Goal: Find contact information: Find contact information

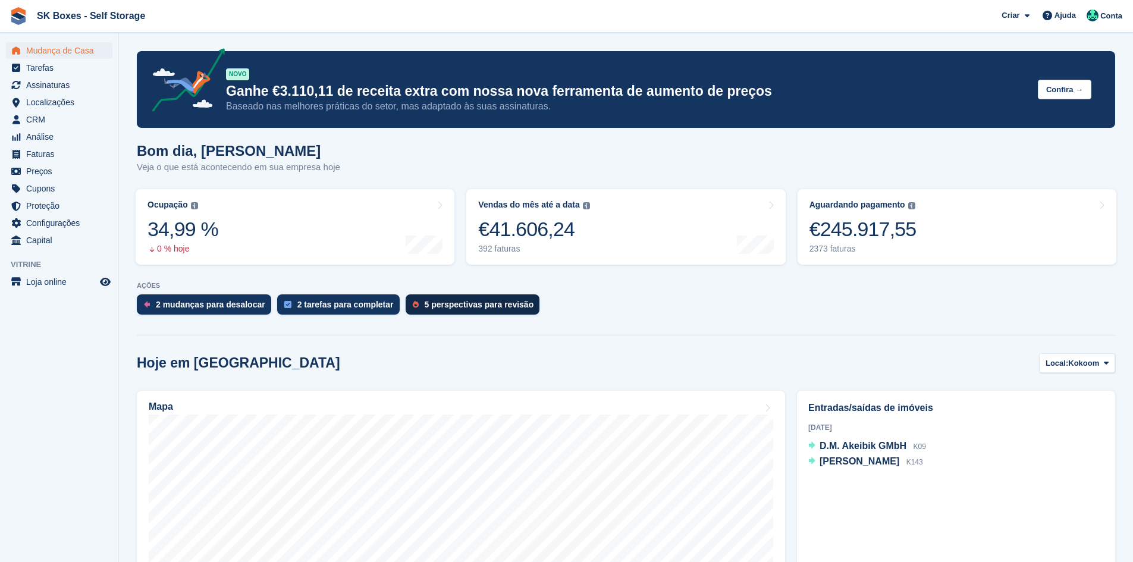
drag, startPoint x: 435, startPoint y: 310, endPoint x: 427, endPoint y: 309, distance: 8.4
click at [435, 310] on div "5 perspectivas para revisão" at bounding box center [473, 304] width 134 height 20
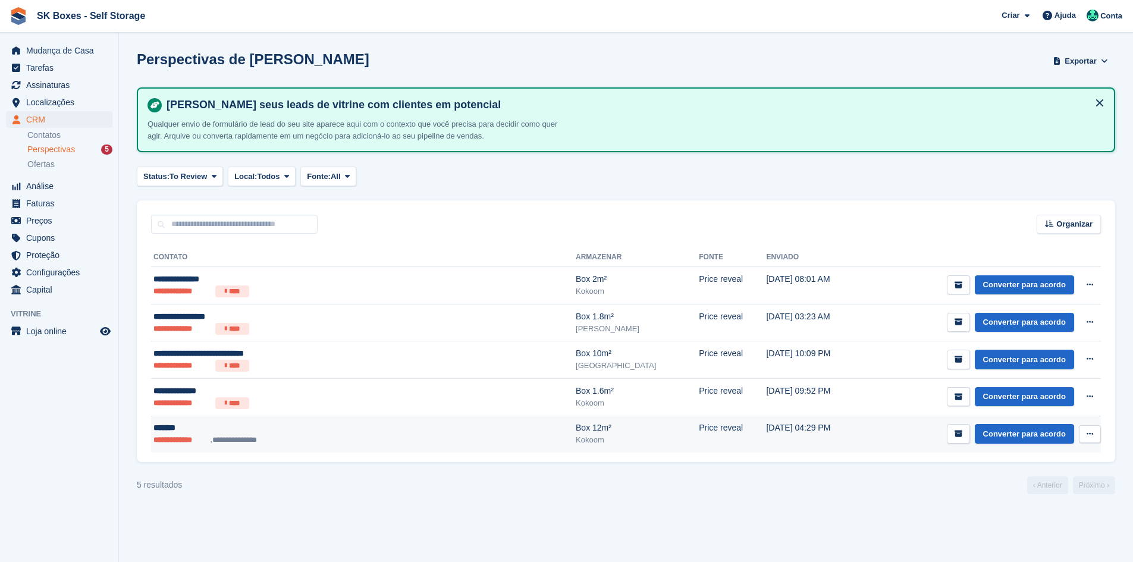
click at [209, 437] on li "**********" at bounding box center [181, 440] width 57 height 12
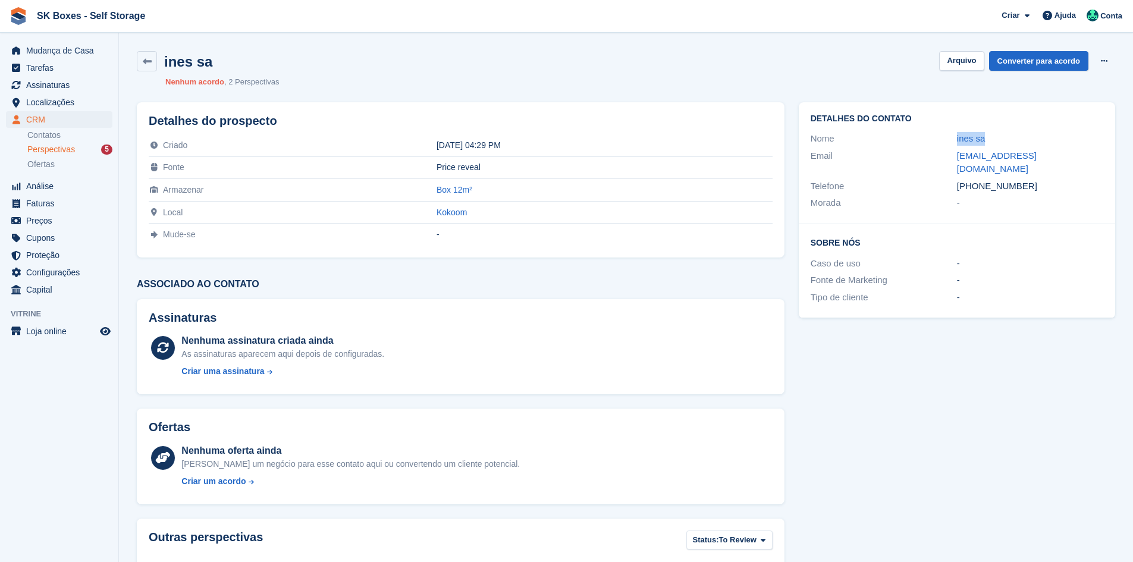
drag, startPoint x: 943, startPoint y: 137, endPoint x: 1000, endPoint y: 139, distance: 57.2
click at [1000, 139] on div "Nome ines sa" at bounding box center [957, 138] width 293 height 17
copy div "ines sa"
drag, startPoint x: 961, startPoint y: 154, endPoint x: 1079, endPoint y: 164, distance: 118.2
click at [1083, 158] on div "Email cabraldesins@gmail.com" at bounding box center [957, 163] width 293 height 30
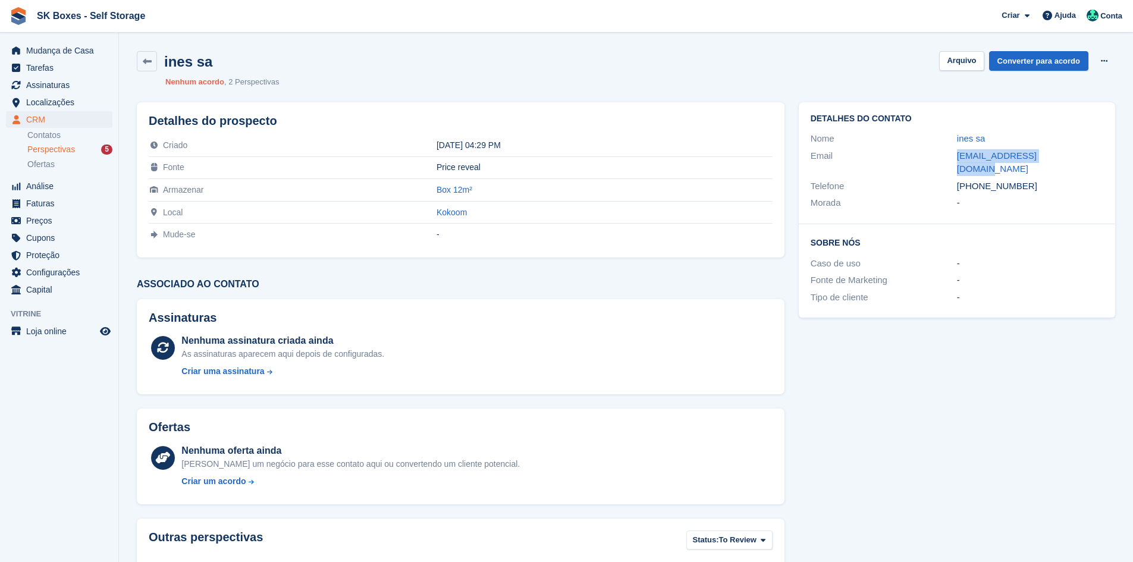
copy div "cabraldesins@gmail.com"
drag, startPoint x: 1046, startPoint y: 180, endPoint x: 976, endPoint y: 177, distance: 69.7
click at [976, 178] on div "Telefone +351919989166" at bounding box center [957, 186] width 293 height 17
copy div "919989166"
click at [970, 68] on button "Arquivo" at bounding box center [961, 61] width 45 height 20
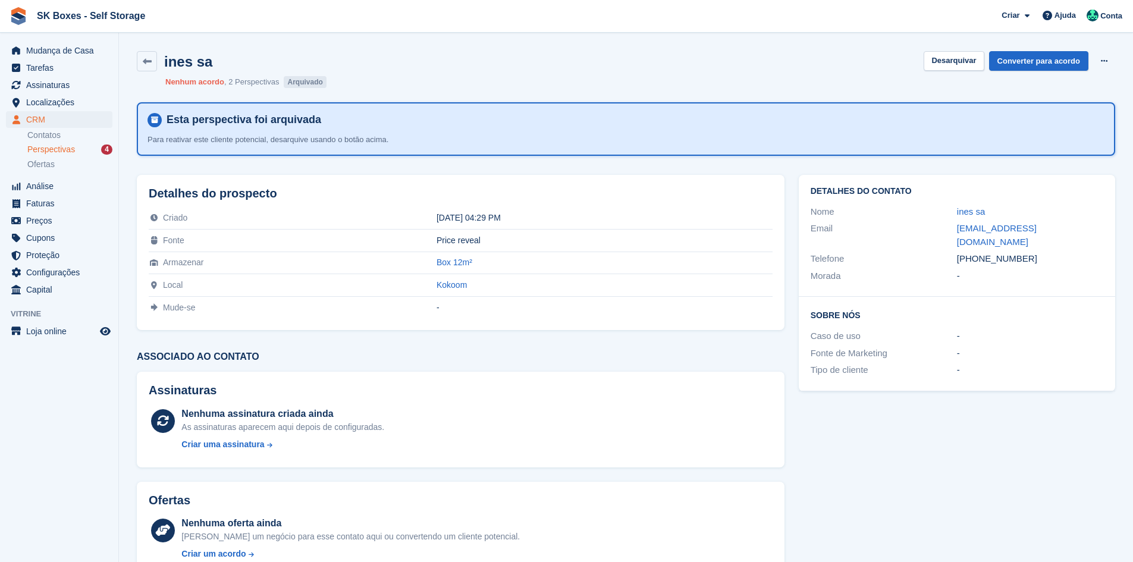
click at [65, 146] on span "Perspectivas" at bounding box center [51, 149] width 48 height 11
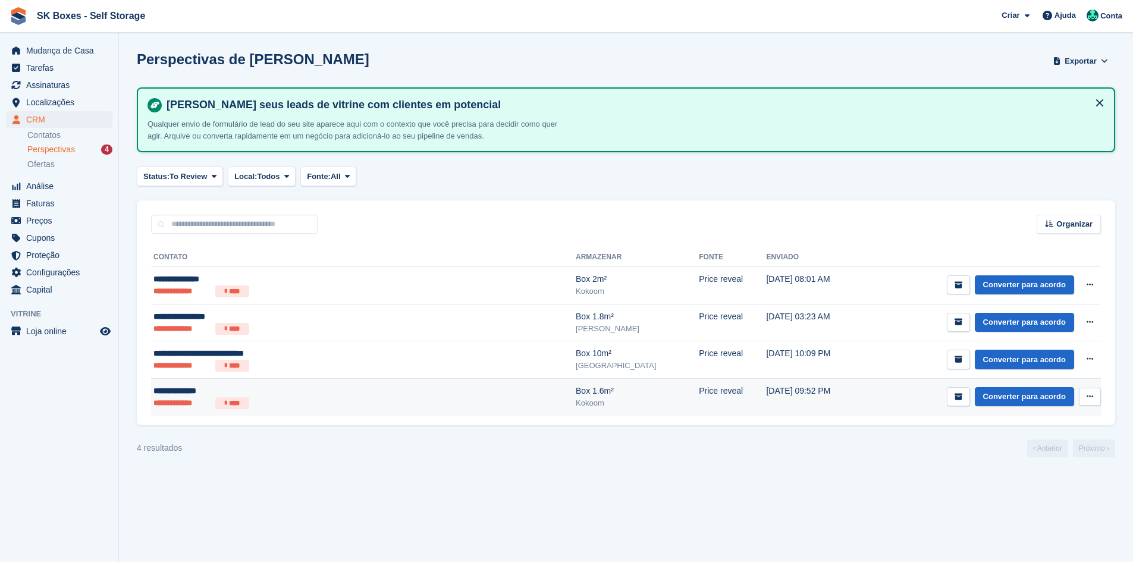
click at [275, 389] on div "**********" at bounding box center [290, 391] width 275 height 12
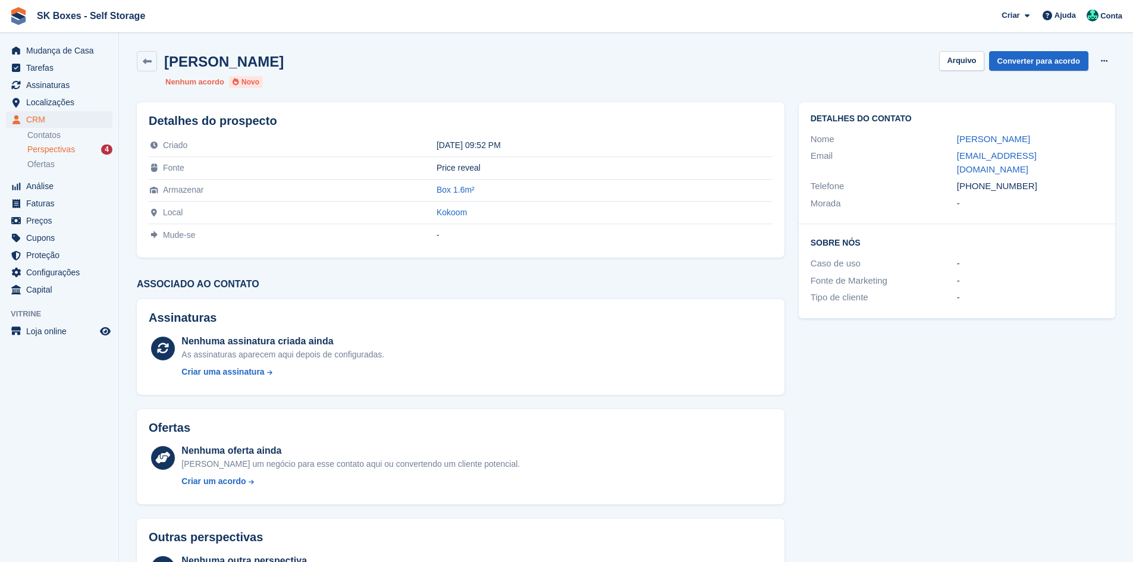
drag, startPoint x: 947, startPoint y: 140, endPoint x: 1031, endPoint y: 129, distance: 85.2
click at [1031, 129] on div "Detalhes do contato Nome Ludmila Semedo Email cabralsemedo1990@gmail.com Telefo…" at bounding box center [957, 163] width 316 height 122
copy div "Ludmila Semedo"
drag, startPoint x: 951, startPoint y: 150, endPoint x: 1093, endPoint y: 155, distance: 142.8
click at [1089, 153] on div "Email cabralsemedo1990@gmail.com" at bounding box center [957, 163] width 293 height 30
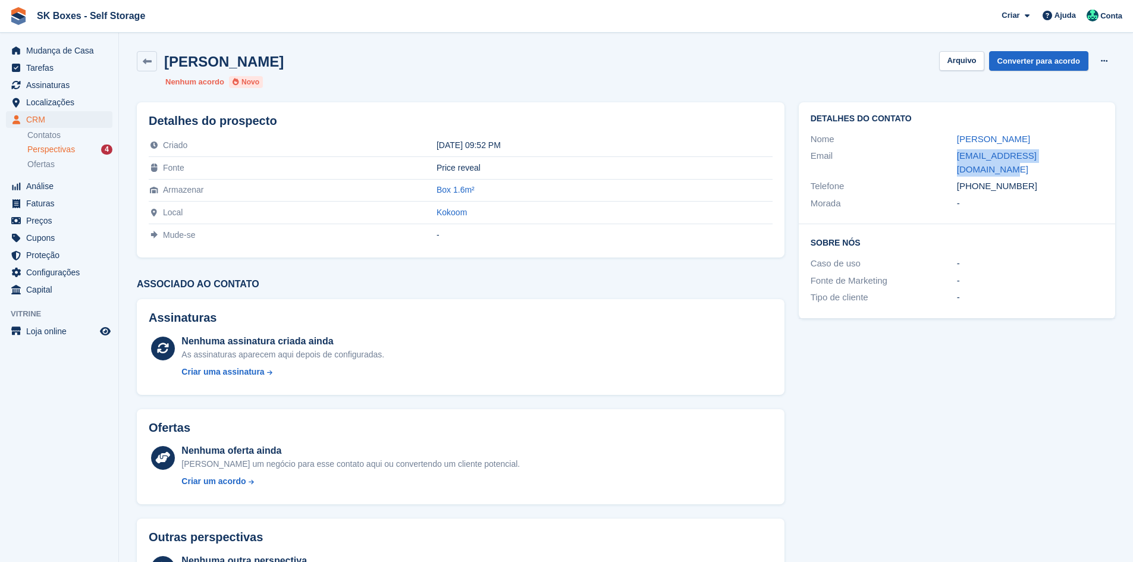
copy div "cabralsemedo1990@gmail.com"
drag, startPoint x: 1037, startPoint y: 180, endPoint x: 981, endPoint y: 180, distance: 55.9
click at [978, 178] on div "Telefone +351938885702" at bounding box center [957, 186] width 293 height 17
copy div "938885702"
click at [984, 62] on button "Arquivo" at bounding box center [961, 61] width 45 height 20
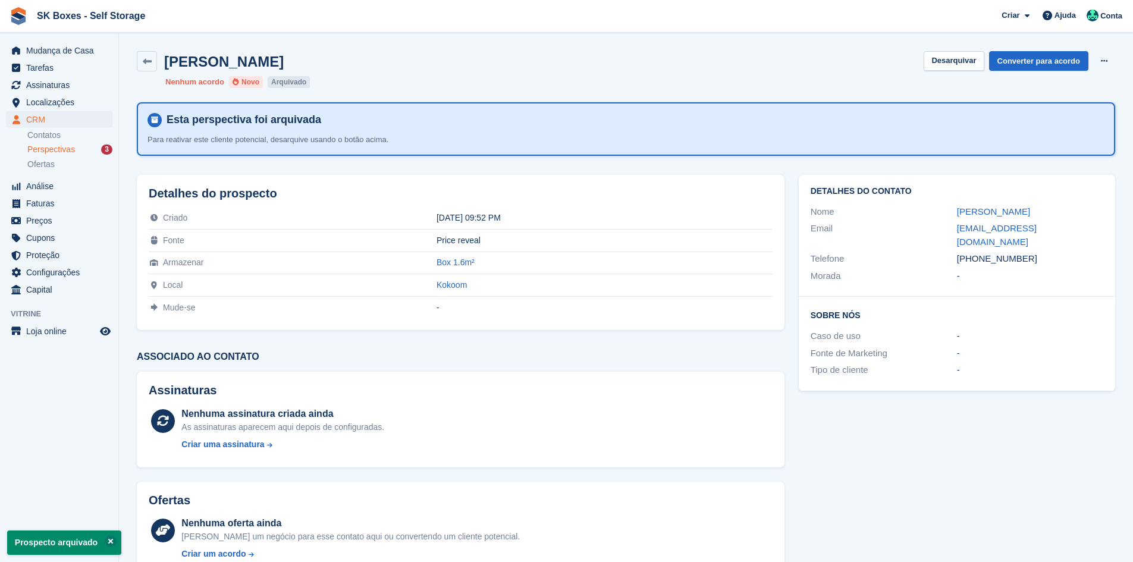
click at [55, 154] on span "Perspectivas" at bounding box center [51, 149] width 48 height 11
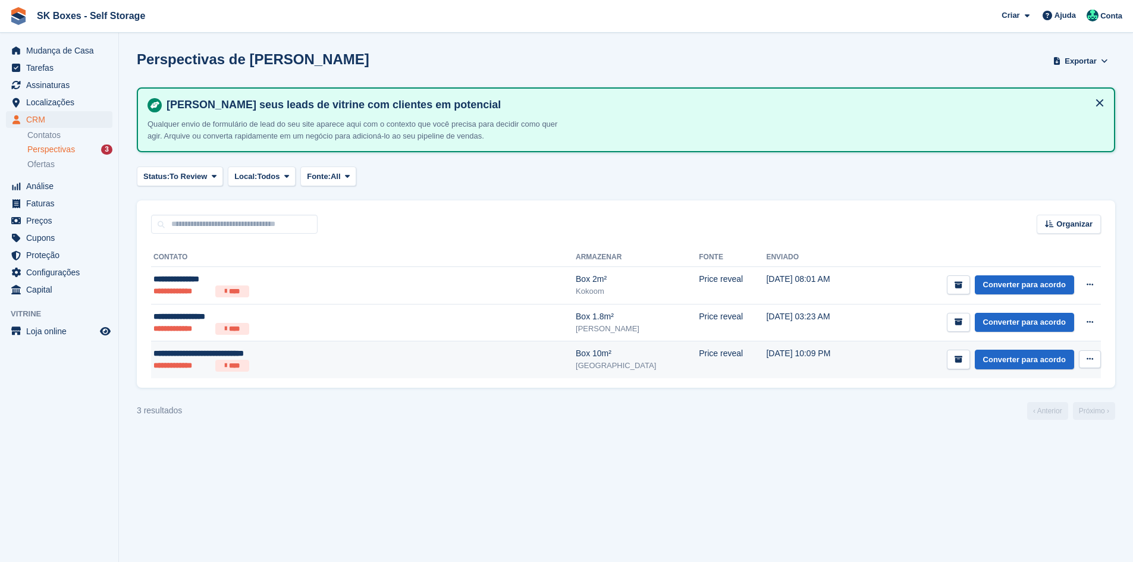
click at [576, 366] on div "[GEOGRAPHIC_DATA]" at bounding box center [637, 366] width 123 height 12
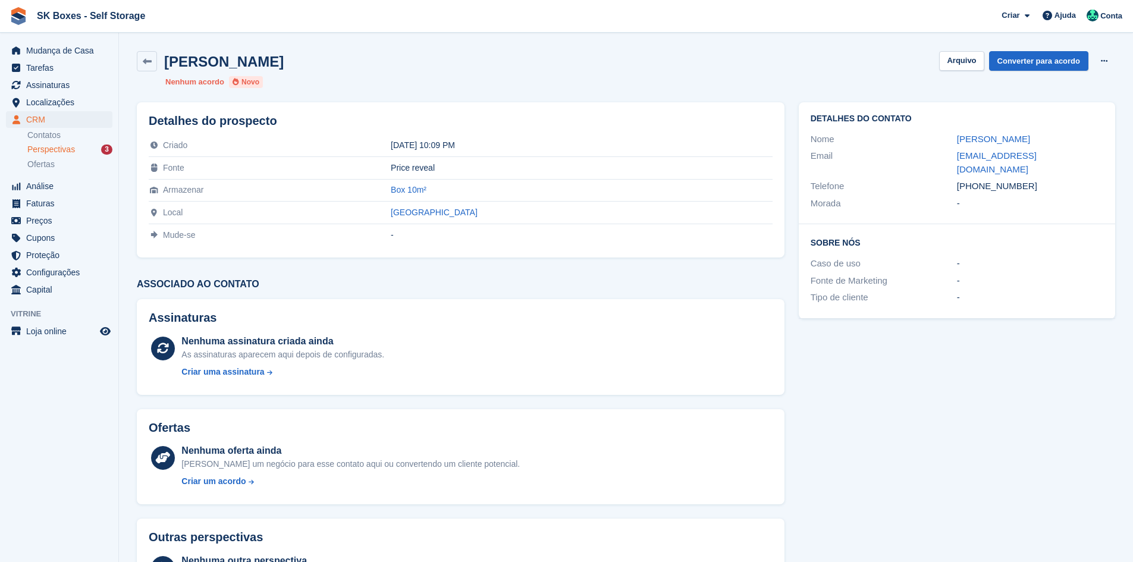
drag, startPoint x: 941, startPoint y: 139, endPoint x: 1113, endPoint y: 129, distance: 172.2
click at [1113, 129] on div "Detalhes do contato Nome [PERSON_NAME] Email [EMAIL_ADDRESS][DOMAIN_NAME] Telef…" at bounding box center [957, 163] width 316 height 122
copy div "Davy Marques de Souza Oliveira"
drag, startPoint x: 943, startPoint y: 156, endPoint x: 1068, endPoint y: 153, distance: 124.4
click at [1068, 153] on div "Email davyblekotako@gmail.com" at bounding box center [957, 163] width 293 height 30
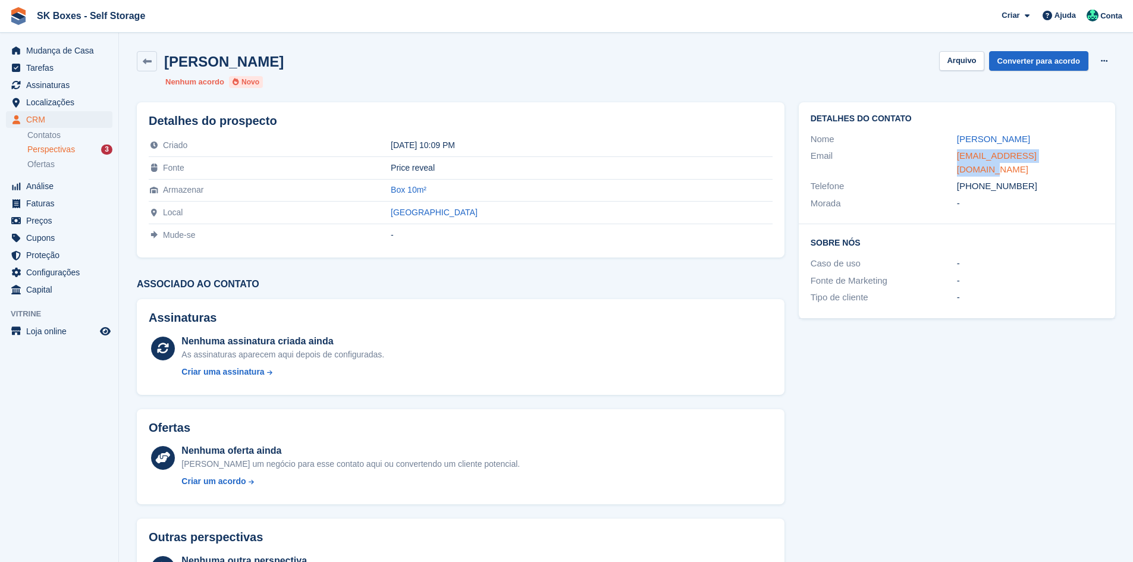
copy div "davyblekotako@gmail.com"
click at [967, 61] on button "Arquivo" at bounding box center [961, 61] width 45 height 20
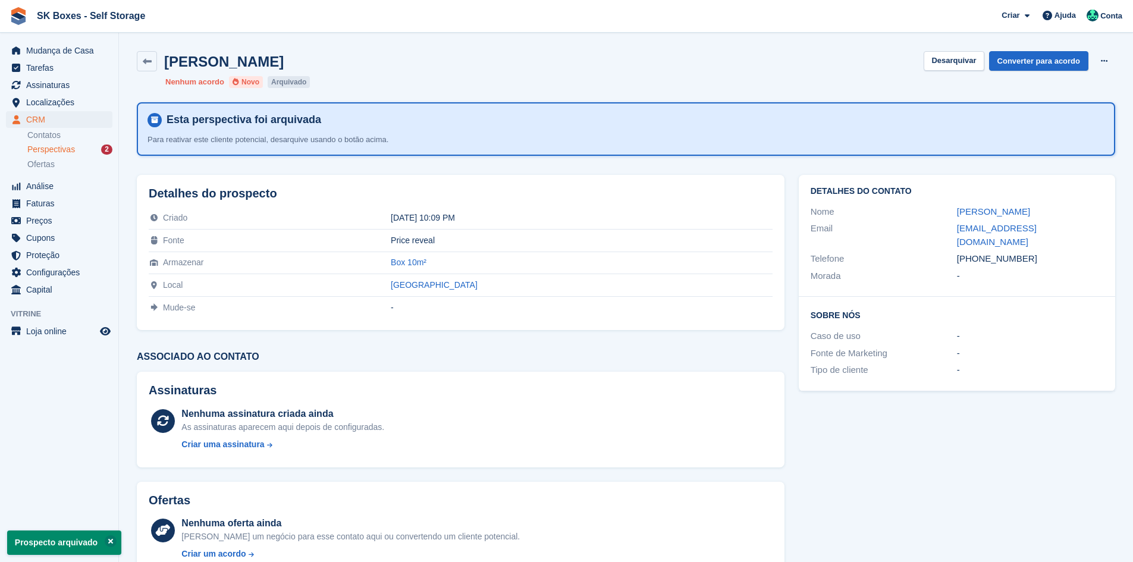
click at [58, 147] on span "Perspectivas" at bounding box center [51, 149] width 48 height 11
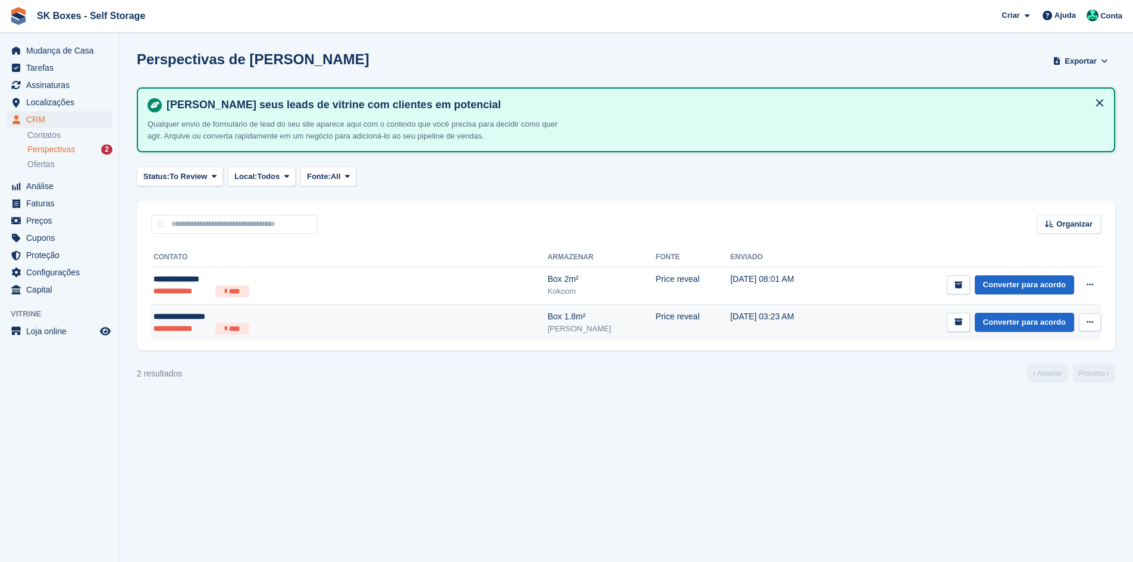
click at [247, 326] on li "****" at bounding box center [232, 329] width 34 height 12
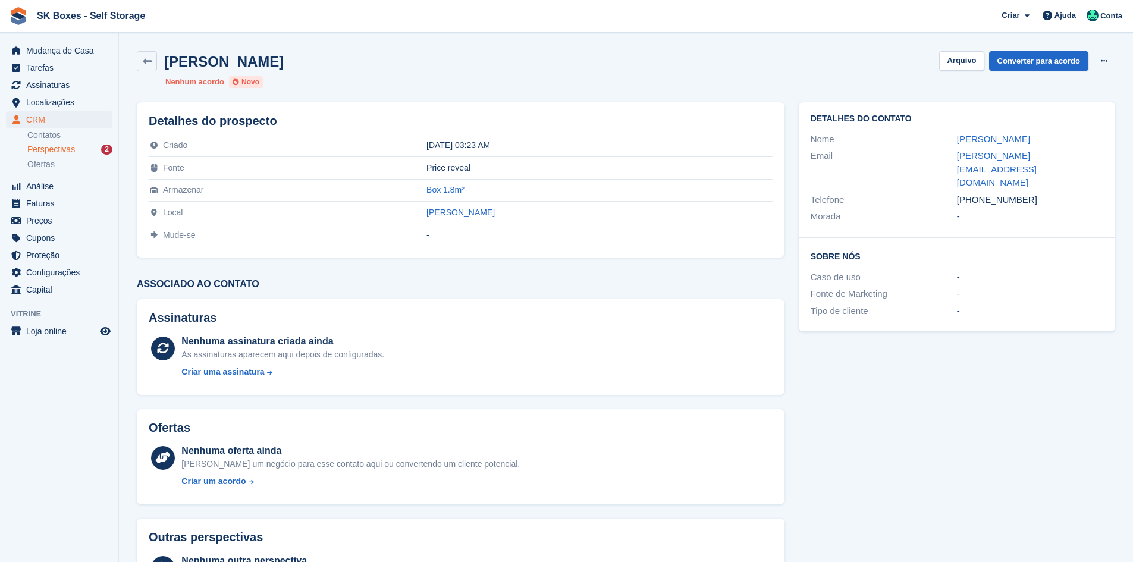
drag, startPoint x: 943, startPoint y: 136, endPoint x: 1061, endPoint y: 140, distance: 117.3
click at [1061, 140] on div "Nome [PERSON_NAME]" at bounding box center [957, 139] width 293 height 17
copy div "[PERSON_NAME]"
drag, startPoint x: 946, startPoint y: 158, endPoint x: 1092, endPoint y: 161, distance: 145.8
click at [1092, 161] on div "Email [PERSON_NAME][EMAIL_ADDRESS][DOMAIN_NAME]" at bounding box center [957, 170] width 293 height 44
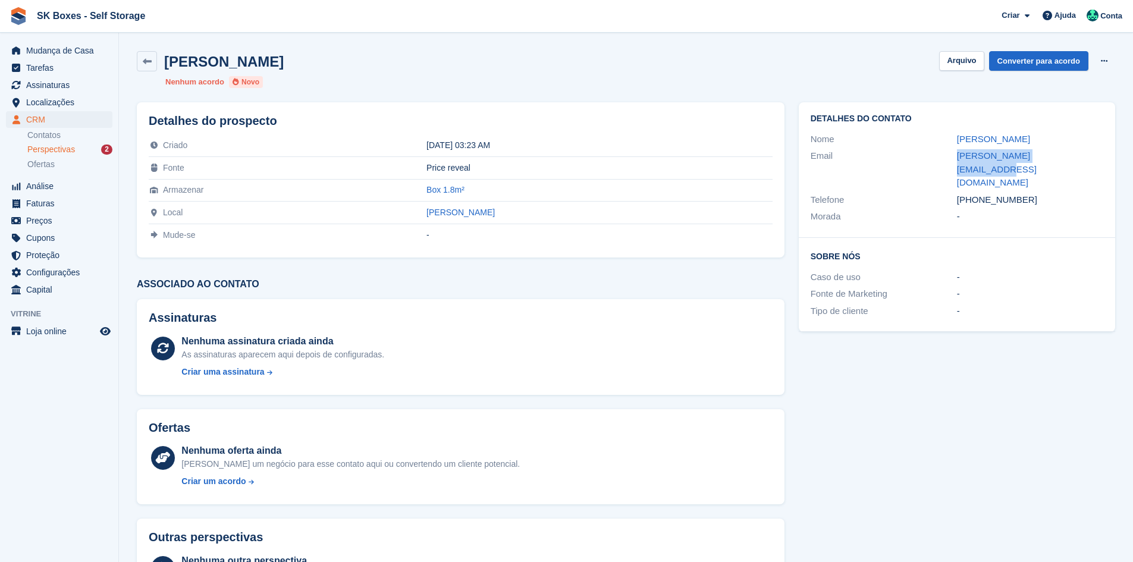
copy div "[PERSON_NAME][EMAIL_ADDRESS][DOMAIN_NAME]"
drag, startPoint x: 1040, startPoint y: 175, endPoint x: 964, endPoint y: 177, distance: 76.2
click at [964, 193] on div "[PHONE_NUMBER]" at bounding box center [1030, 200] width 146 height 14
copy div "5511999676170"
click at [964, 50] on div "Joaquim A Fonseca Arquivo Converter para acordo Excluir cliente potencial Nenhu…" at bounding box center [626, 69] width 993 height 51
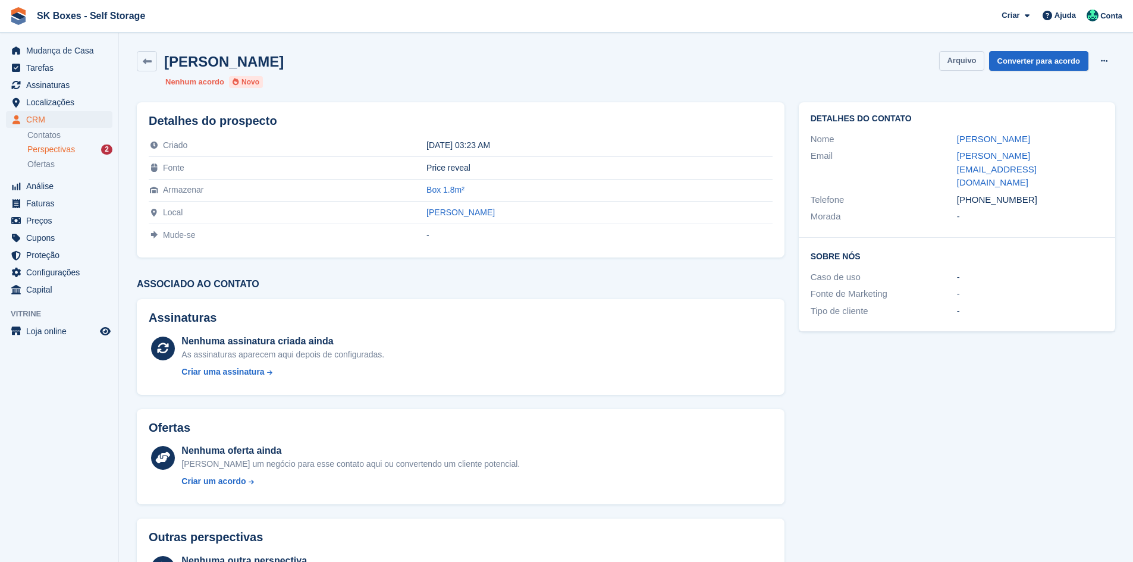
click at [967, 64] on button "Arquivo" at bounding box center [961, 61] width 45 height 20
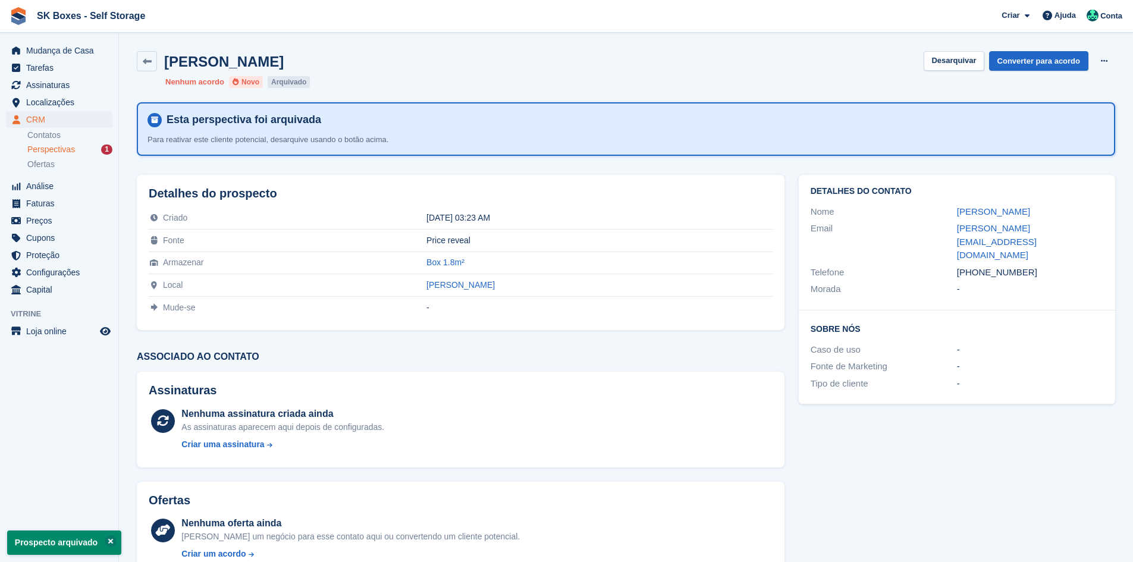
click at [46, 154] on span "Perspectivas" at bounding box center [51, 149] width 48 height 11
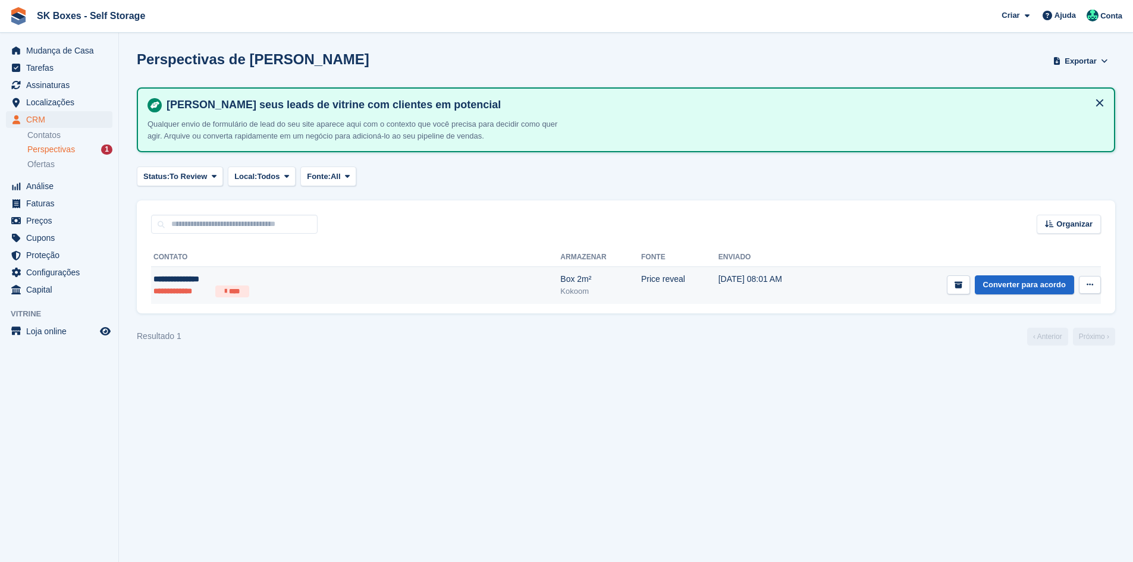
click at [227, 286] on li "****" at bounding box center [232, 292] width 34 height 12
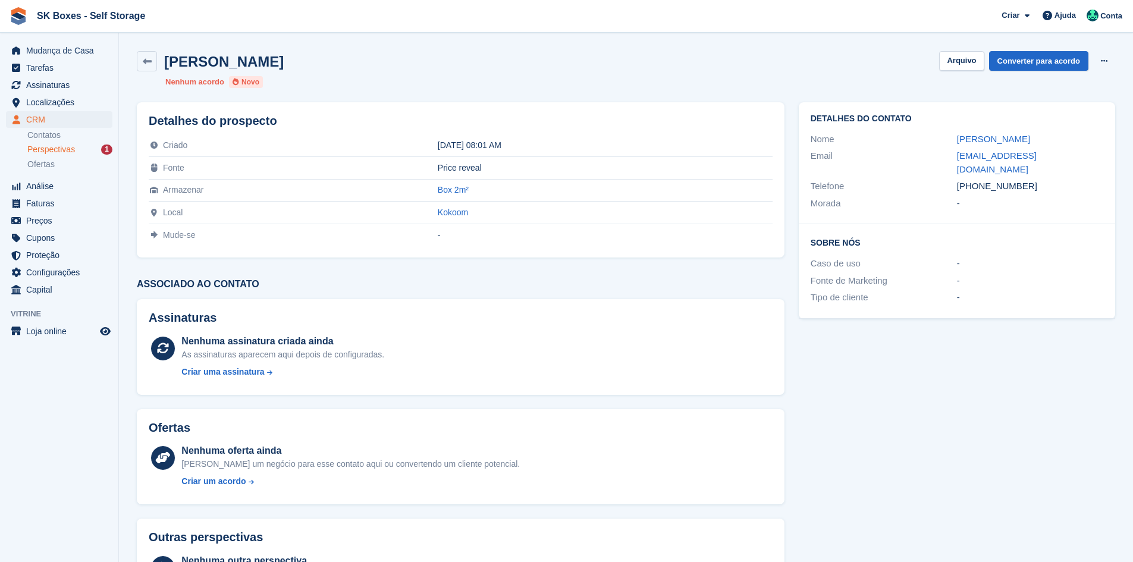
drag, startPoint x: 955, startPoint y: 140, endPoint x: 1050, endPoint y: 139, distance: 95.2
click at [1050, 139] on div "Nome [PERSON_NAME]" at bounding box center [957, 139] width 293 height 17
copy div "[PERSON_NAME]"
drag, startPoint x: 940, startPoint y: 161, endPoint x: 1074, endPoint y: 155, distance: 134.0
click at [1074, 155] on div "Email [EMAIL_ADDRESS][DOMAIN_NAME]" at bounding box center [957, 163] width 293 height 30
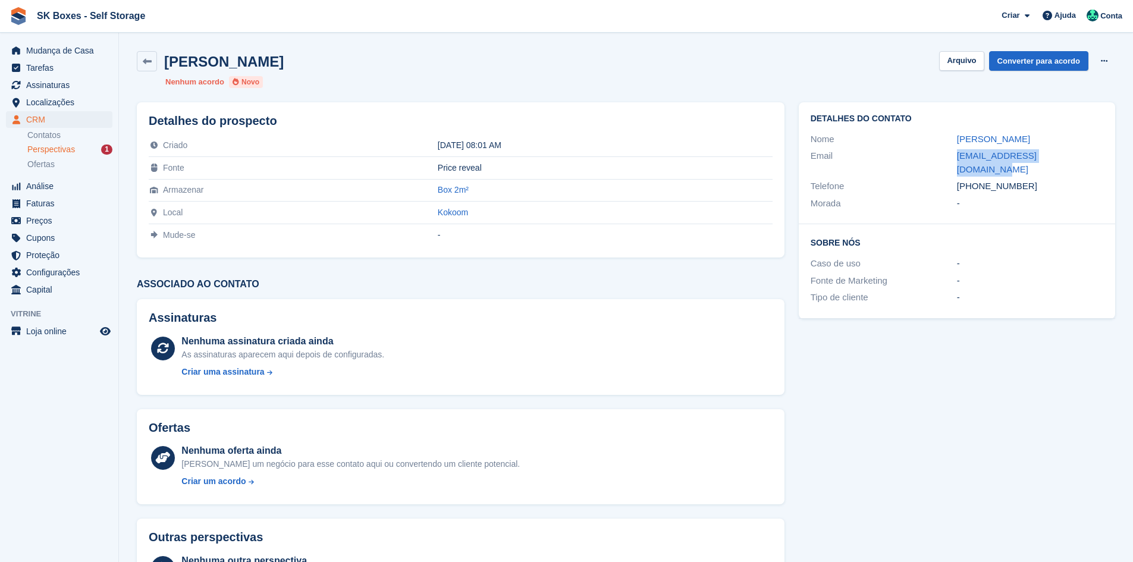
copy div "anaritavlfeijao@gmail.com"
drag, startPoint x: 1052, startPoint y: 178, endPoint x: 977, endPoint y: 177, distance: 75.5
click at [977, 180] on div "+351963314208" at bounding box center [1030, 187] width 146 height 14
copy div "963314208"
click at [967, 48] on div "Ana Rita Feijao Arquivo Converter para acordo Excluir cliente potencial Nenhum …" at bounding box center [626, 69] width 993 height 51
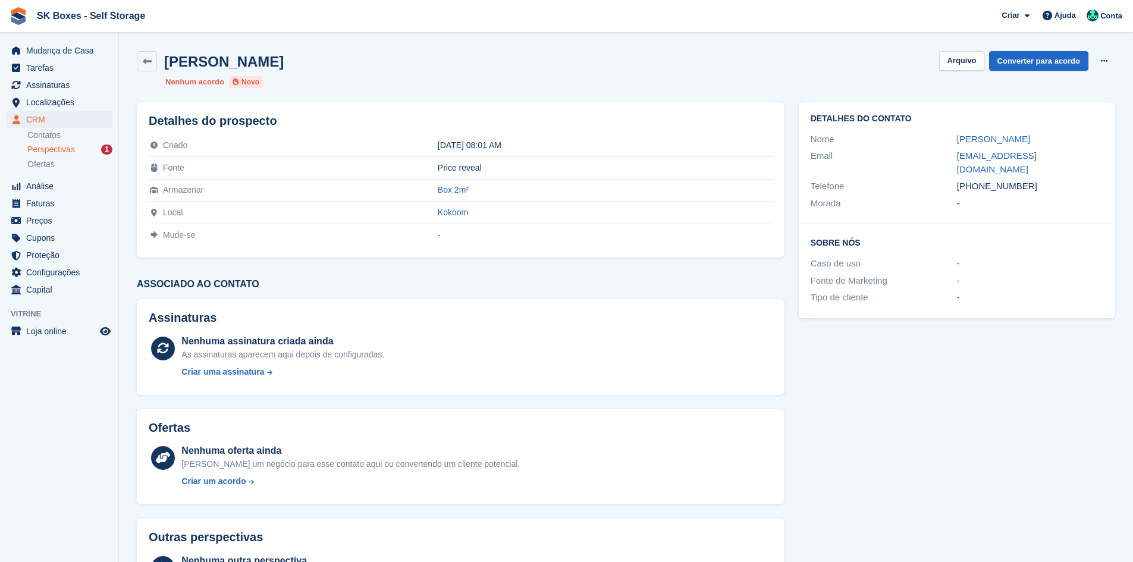
click at [968, 49] on div "Ana Rita Feijao Arquivo Converter para acordo Excluir cliente potencial Nenhum …" at bounding box center [626, 69] width 993 height 51
click at [959, 59] on button "Arquivo" at bounding box center [961, 61] width 45 height 20
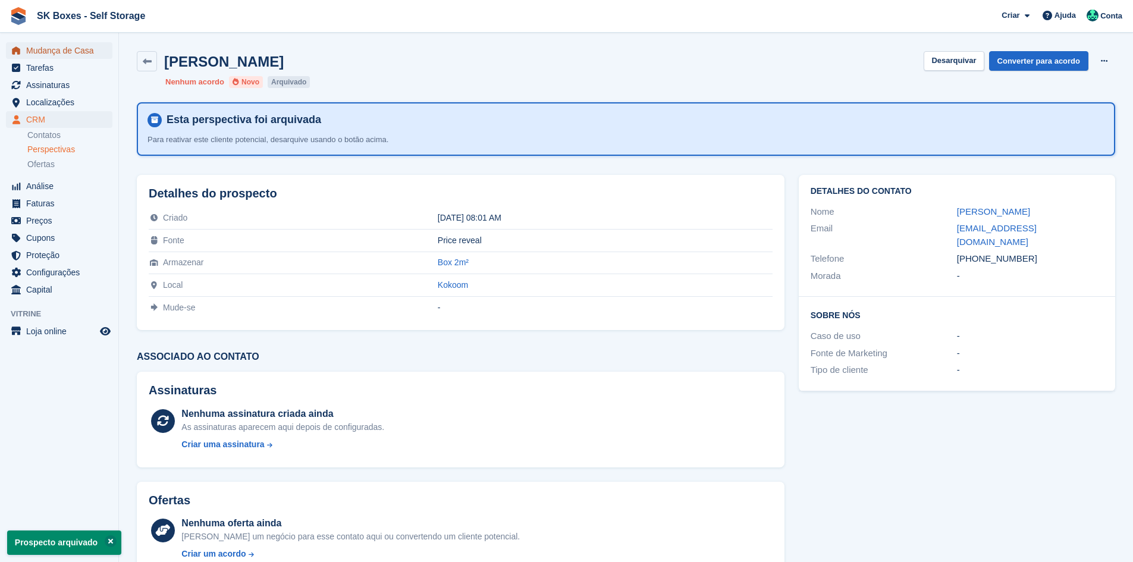
click at [55, 55] on span "Mudança de Casa" at bounding box center [61, 50] width 71 height 17
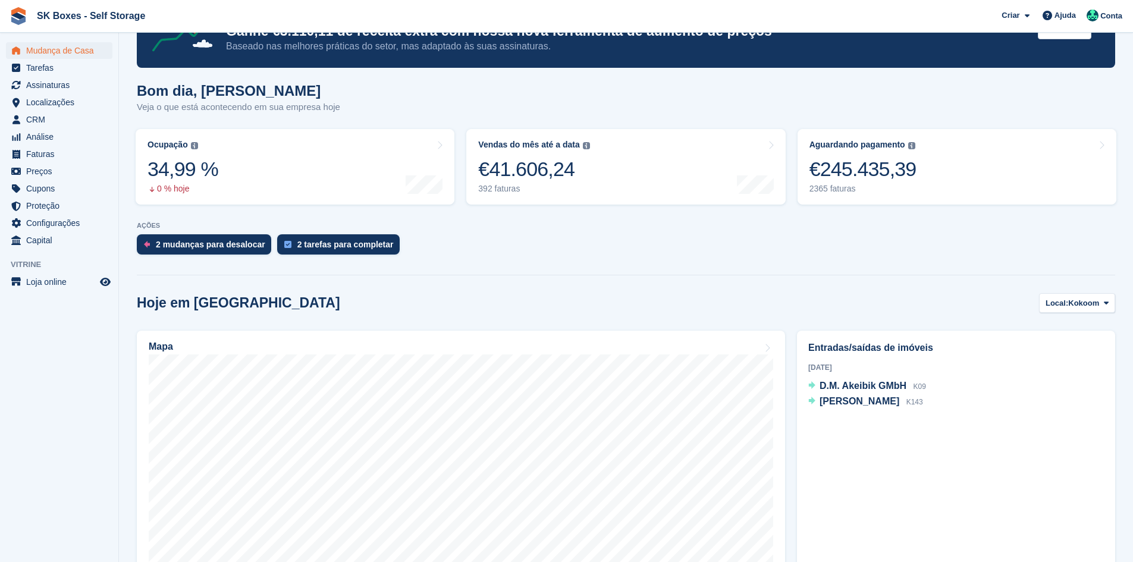
scroll to position [59, 0]
